Goal: Complete application form

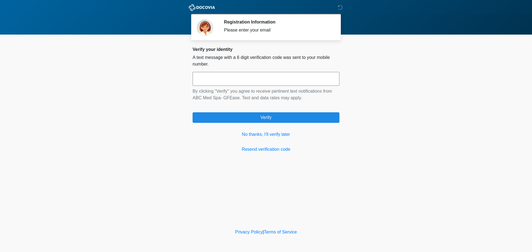
click at [276, 75] on input "text" at bounding box center [266, 79] width 147 height 14
type input "******"
click at [257, 137] on link "No thanks, I'll verify later" at bounding box center [266, 134] width 147 height 7
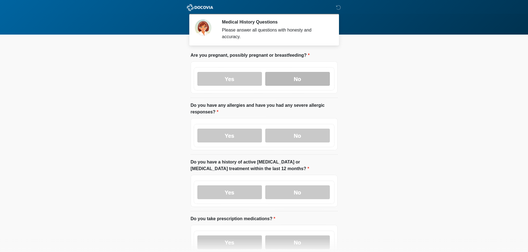
click at [302, 74] on label "No" at bounding box center [297, 79] width 65 height 14
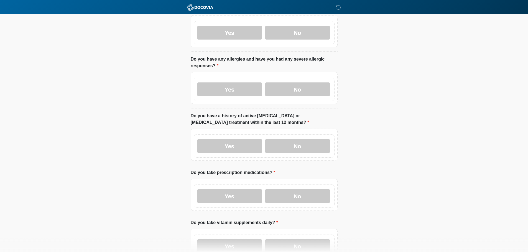
scroll to position [55, 0]
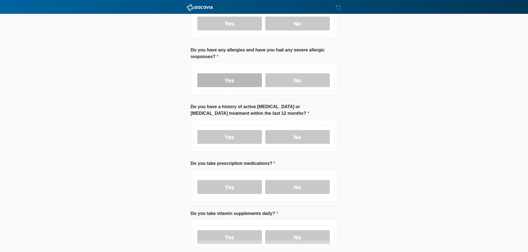
click at [217, 73] on label "Yes" at bounding box center [229, 80] width 65 height 14
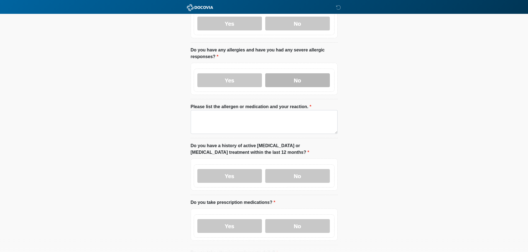
click at [307, 73] on label "No" at bounding box center [297, 80] width 65 height 14
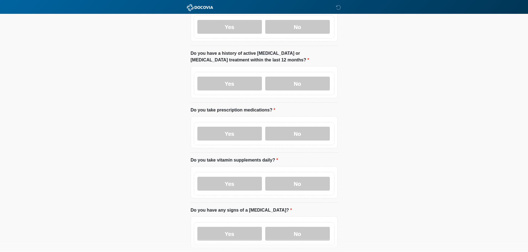
scroll to position [111, 0]
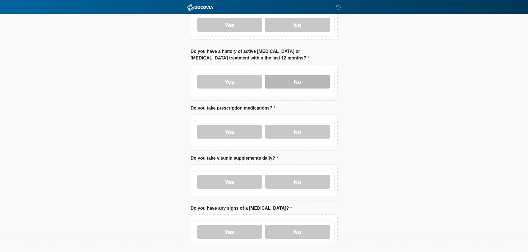
click at [289, 75] on label "No" at bounding box center [297, 82] width 65 height 14
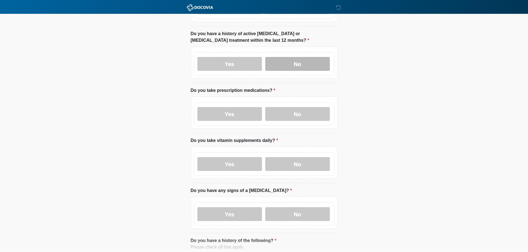
scroll to position [139, 0]
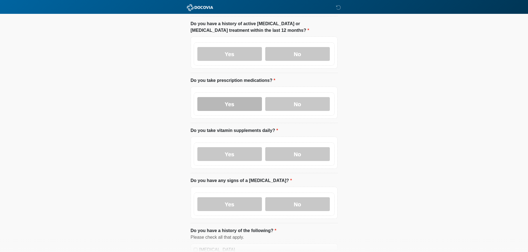
click at [227, 97] on label "Yes" at bounding box center [229, 104] width 65 height 14
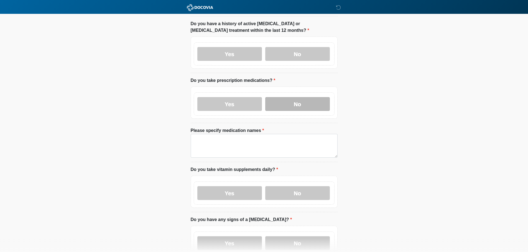
click at [290, 99] on label "No" at bounding box center [297, 104] width 65 height 14
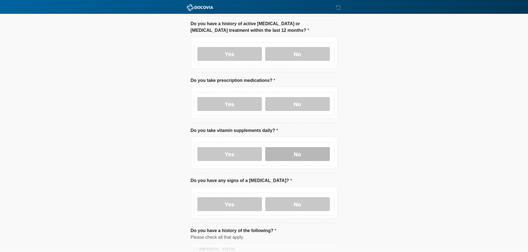
click at [299, 149] on label "No" at bounding box center [297, 154] width 65 height 14
click at [296, 200] on label "No" at bounding box center [297, 205] width 65 height 14
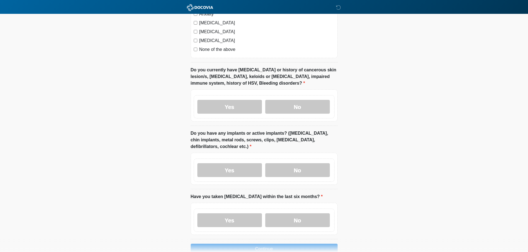
scroll to position [443, 0]
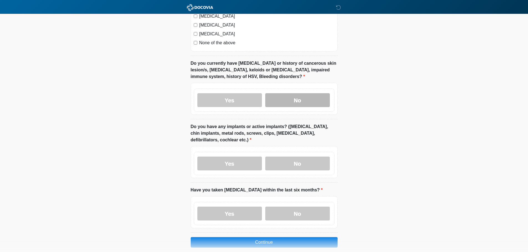
click at [315, 94] on label "No" at bounding box center [297, 100] width 65 height 14
click at [303, 157] on label "No" at bounding box center [297, 164] width 65 height 14
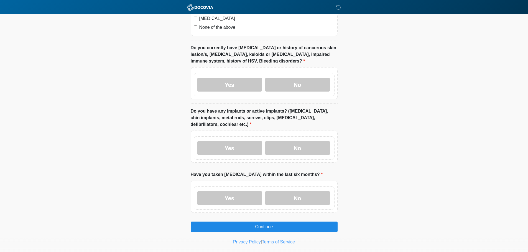
scroll to position [463, 0]
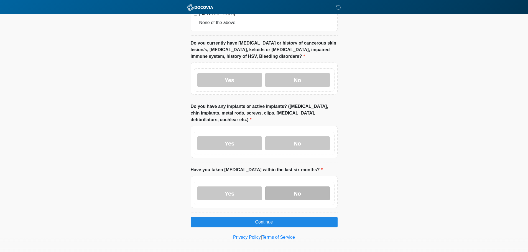
click at [292, 190] on label "No" at bounding box center [297, 194] width 65 height 14
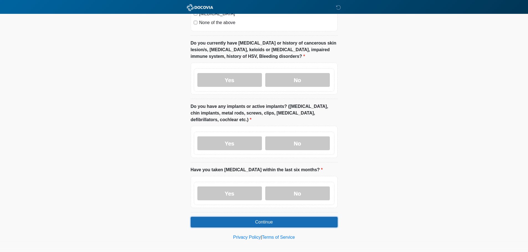
click at [255, 218] on button "Continue" at bounding box center [264, 222] width 147 height 11
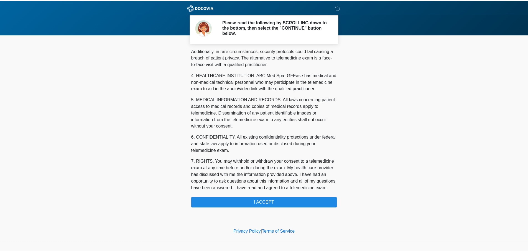
scroll to position [186, 0]
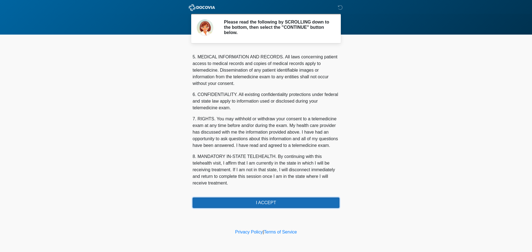
click at [269, 201] on button "I ACCEPT" at bounding box center [266, 203] width 147 height 11
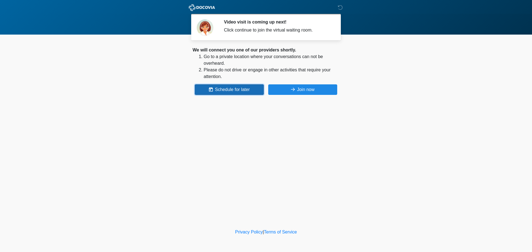
click at [234, 90] on button "Schedule for later" at bounding box center [229, 89] width 69 height 11
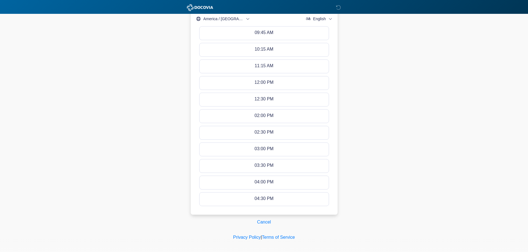
scroll to position [232, 0]
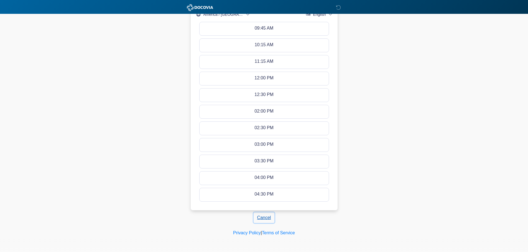
click at [263, 219] on button "Cancel" at bounding box center [263, 218] width 21 height 11
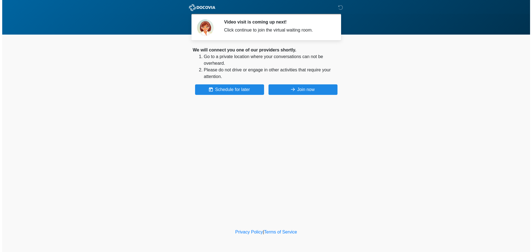
scroll to position [0, 0]
